Goal: Task Accomplishment & Management: Complete application form

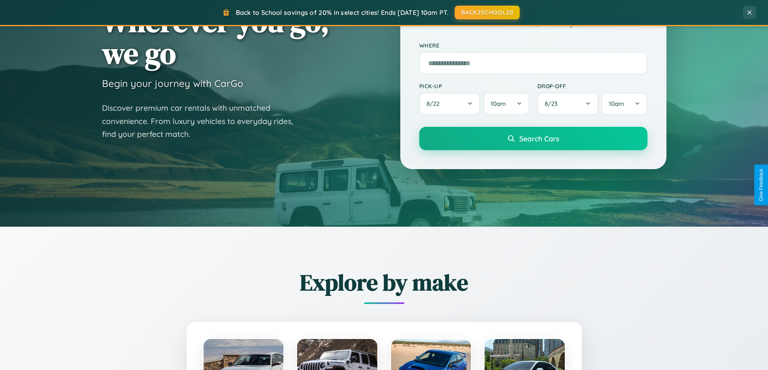
scroll to position [1551, 0]
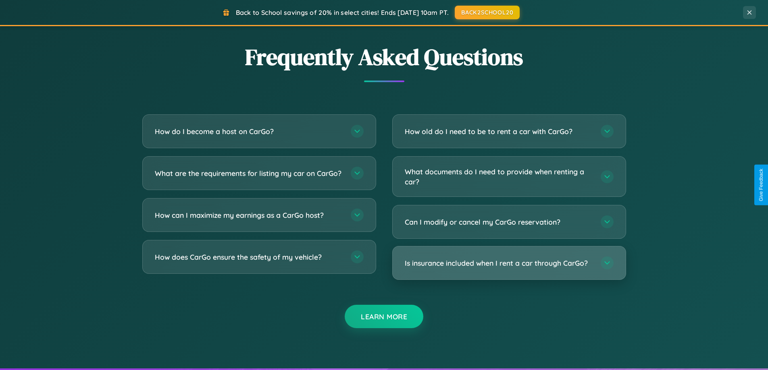
click at [509, 263] on h3 "Is insurance included when I rent a car through CarGo?" at bounding box center [499, 263] width 188 height 10
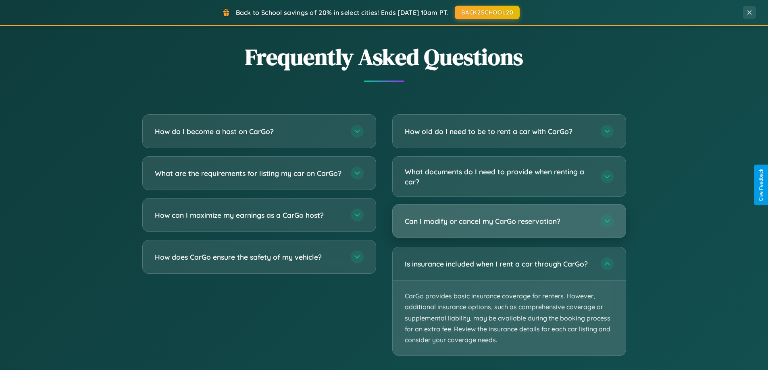
click at [509, 222] on h3 "Can I modify or cancel my CarGo reservation?" at bounding box center [499, 221] width 188 height 10
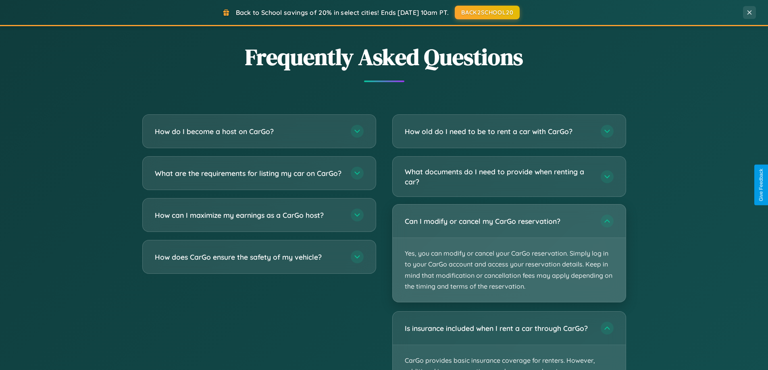
click at [509, 253] on p "Yes, you can modify or cancel your CarGo reservation. Simply log in to your Car…" at bounding box center [508, 270] width 233 height 64
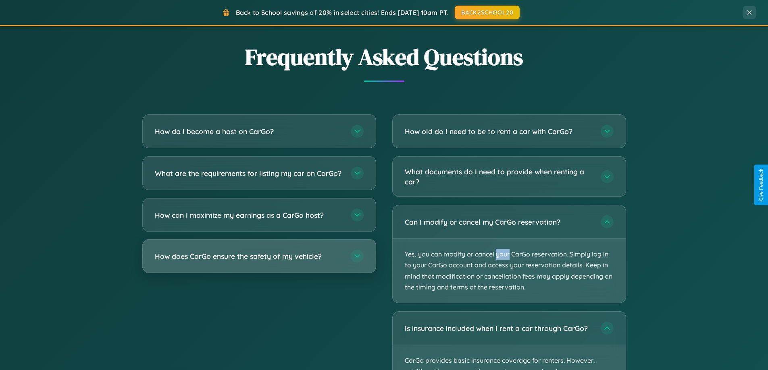
click at [259, 262] on h3 "How does CarGo ensure the safety of my vehicle?" at bounding box center [249, 256] width 188 height 10
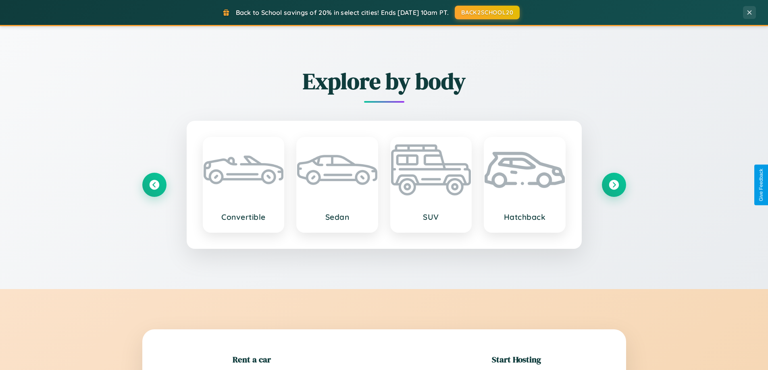
scroll to position [174, 0]
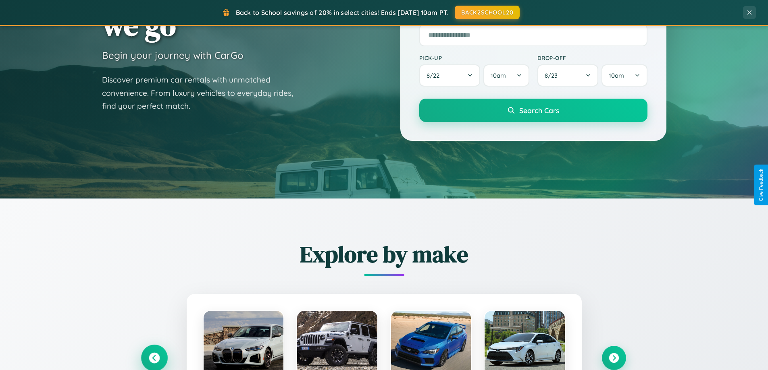
click at [154, 358] on icon at bounding box center [154, 358] width 11 height 11
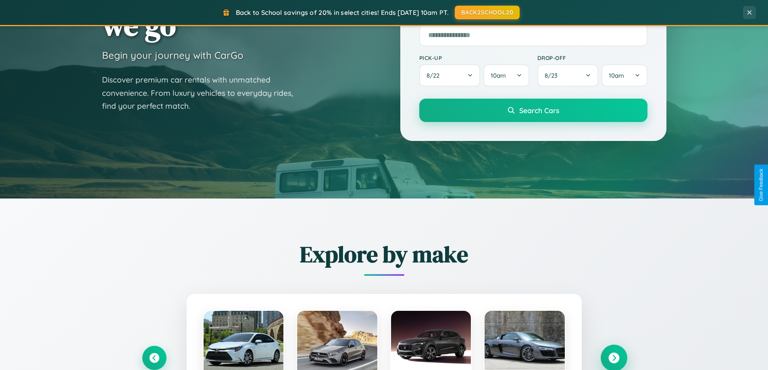
click at [613, 358] on icon at bounding box center [613, 358] width 11 height 11
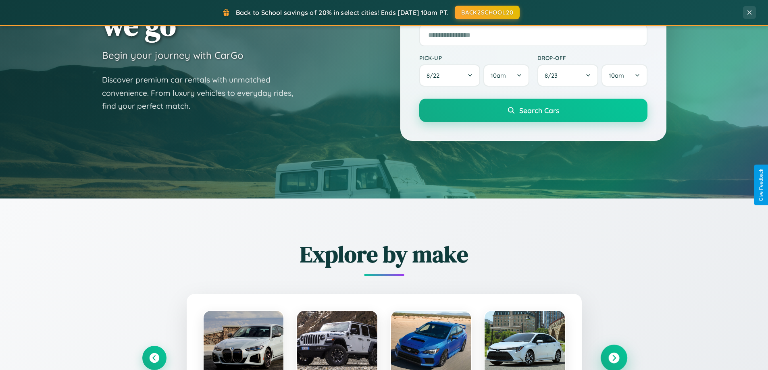
click at [613, 357] on icon at bounding box center [613, 358] width 11 height 11
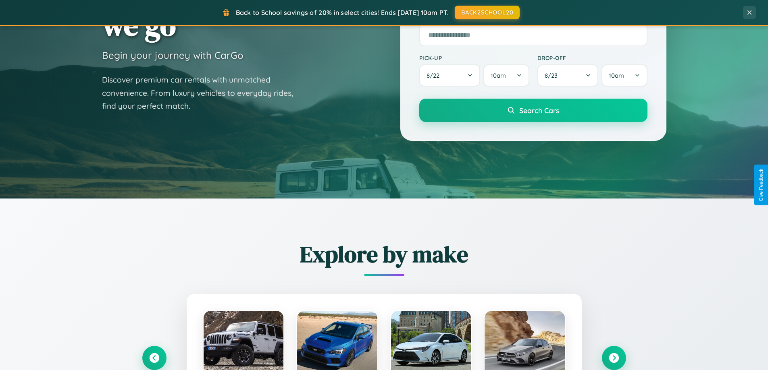
scroll to position [0, 0]
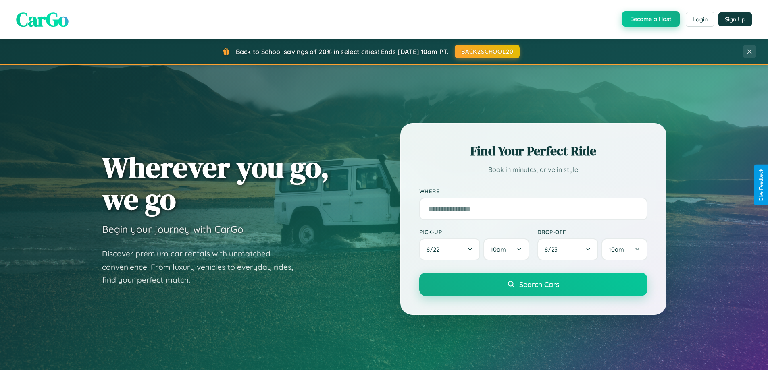
click at [650, 19] on button "Become a Host" at bounding box center [651, 18] width 58 height 15
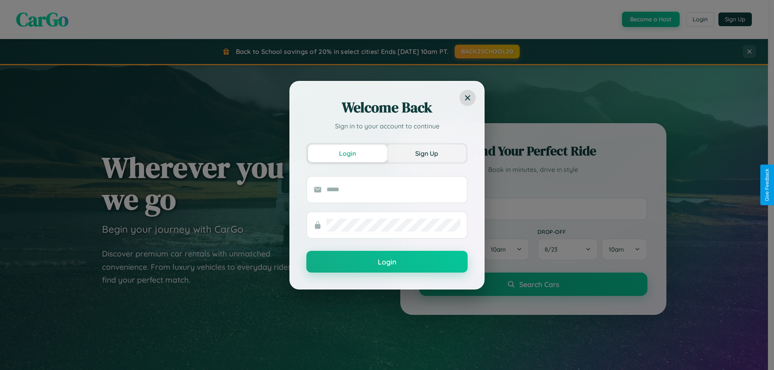
click at [426, 153] on button "Sign Up" at bounding box center [426, 154] width 79 height 18
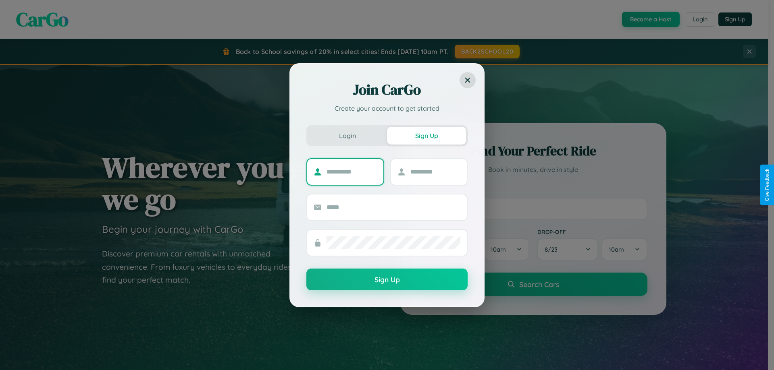
click at [351, 172] on input "text" at bounding box center [351, 172] width 50 height 13
type input "******"
click at [435, 172] on input "text" at bounding box center [435, 172] width 50 height 13
type input "******"
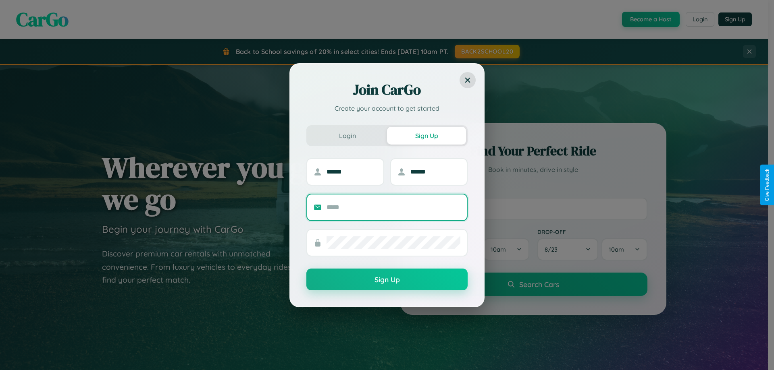
click at [393, 207] on input "text" at bounding box center [393, 207] width 134 height 13
type input "**********"
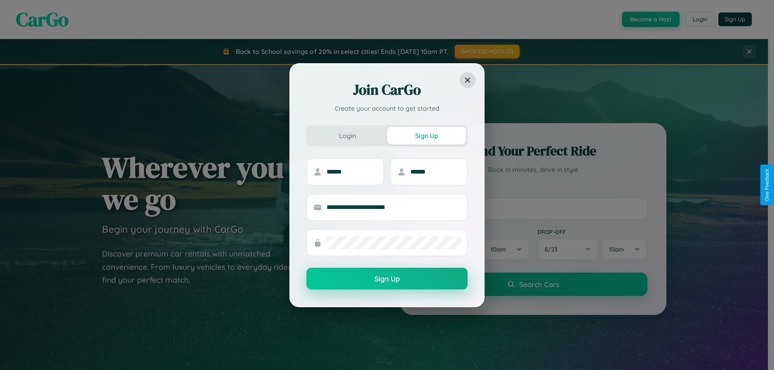
click at [387, 279] on button "Sign Up" at bounding box center [386, 279] width 161 height 22
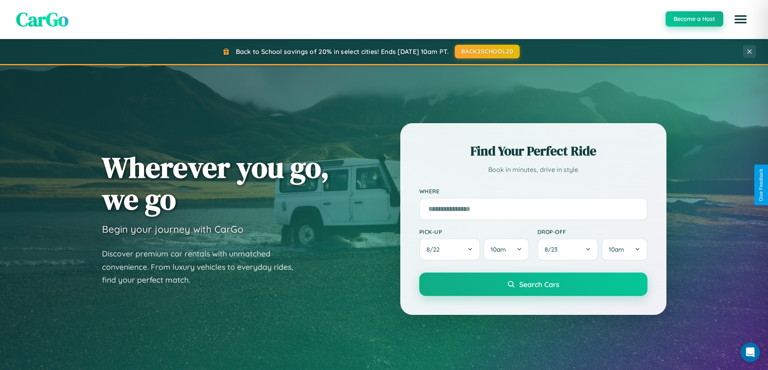
click at [694, 19] on button "Become a Host" at bounding box center [694, 18] width 58 height 15
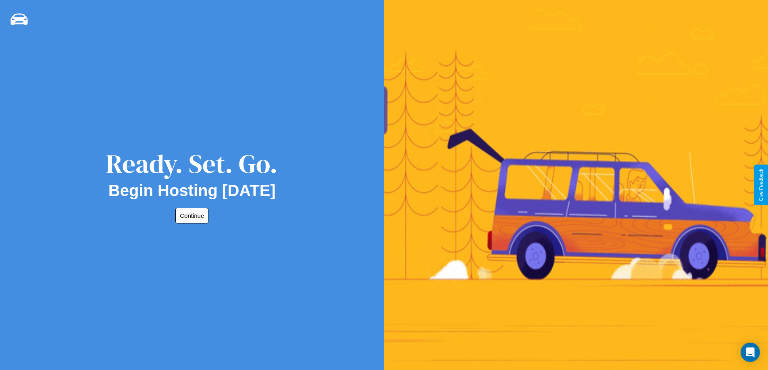
click at [190, 216] on button "Continue" at bounding box center [191, 216] width 33 height 16
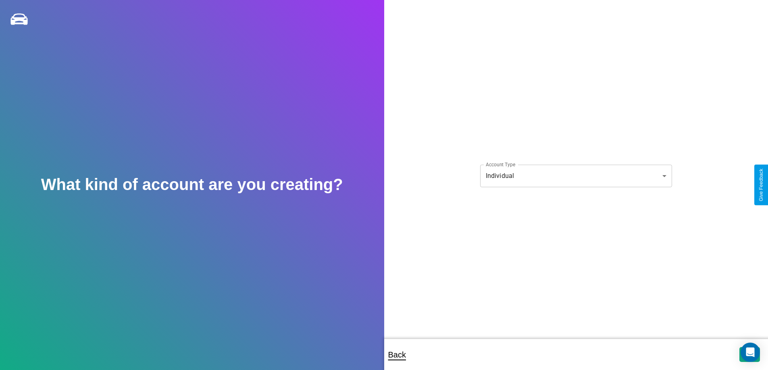
click at [575, 176] on body "**********" at bounding box center [384, 190] width 768 height 381
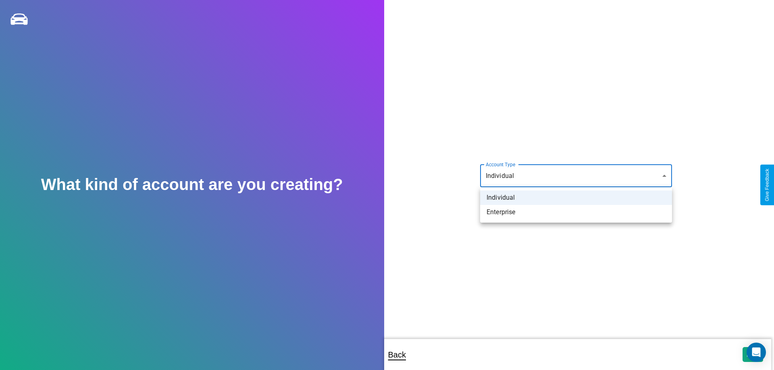
click at [576, 198] on li "Individual" at bounding box center [576, 198] width 192 height 15
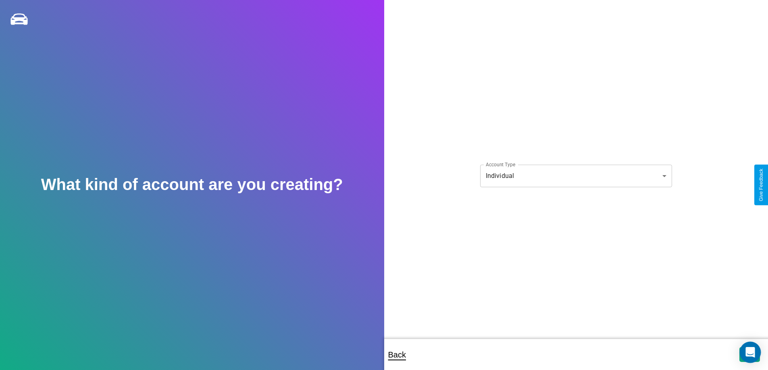
click at [749, 355] on icon "Open Intercom Messenger" at bounding box center [749, 352] width 9 height 10
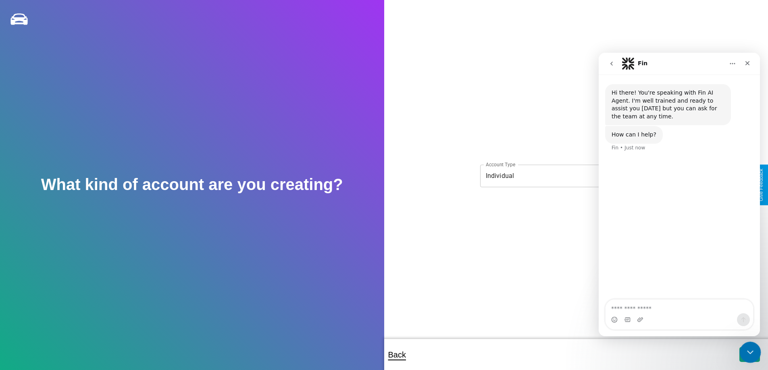
click at [748, 353] on icon "Close Intercom Messenger" at bounding box center [749, 352] width 10 height 10
